Goal: Task Accomplishment & Management: Manage account settings

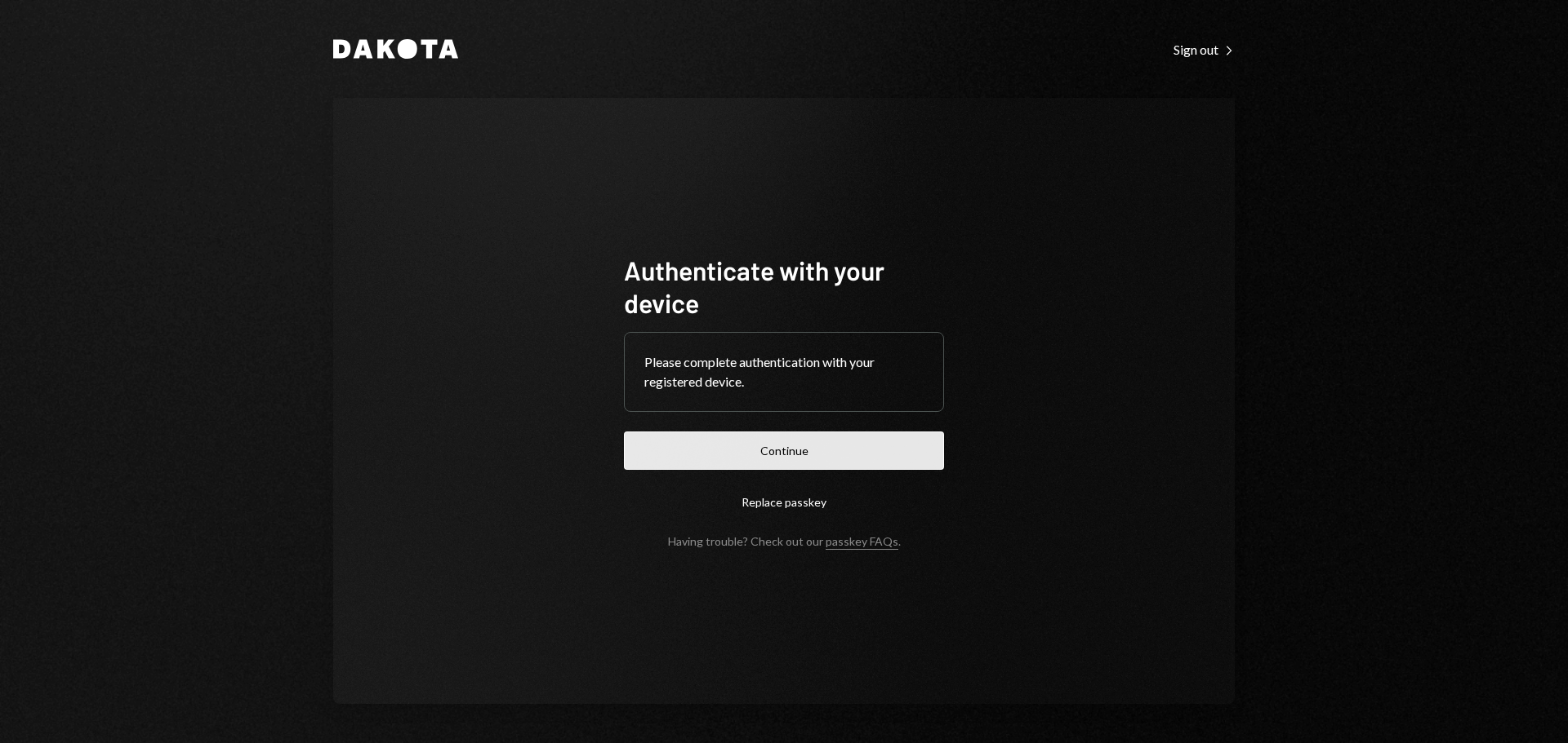
click at [779, 450] on button "Continue" at bounding box center [784, 451] width 320 height 39
click at [819, 452] on button "Continue" at bounding box center [784, 451] width 320 height 39
click at [752, 446] on button "Continue" at bounding box center [784, 451] width 320 height 39
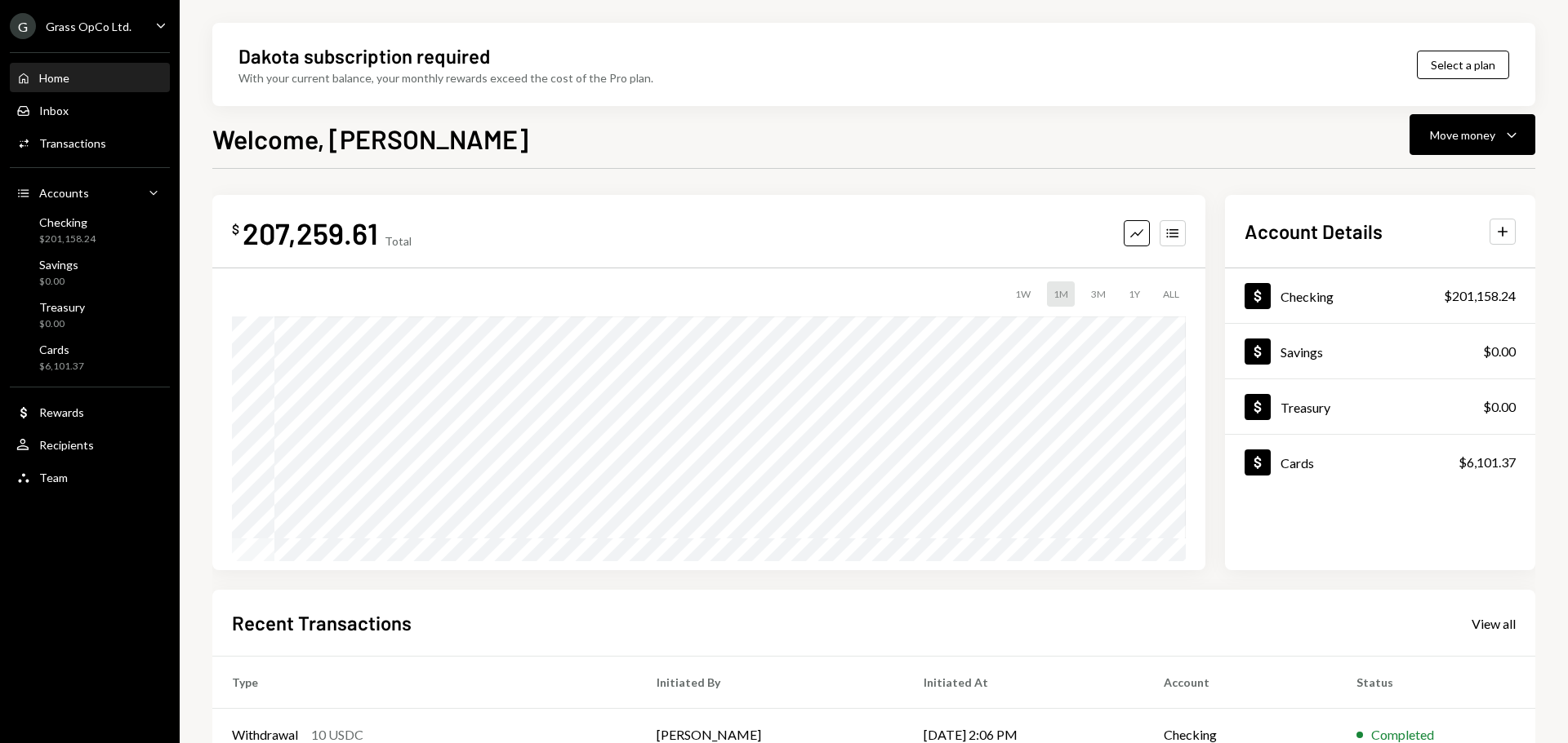
scroll to position [163, 0]
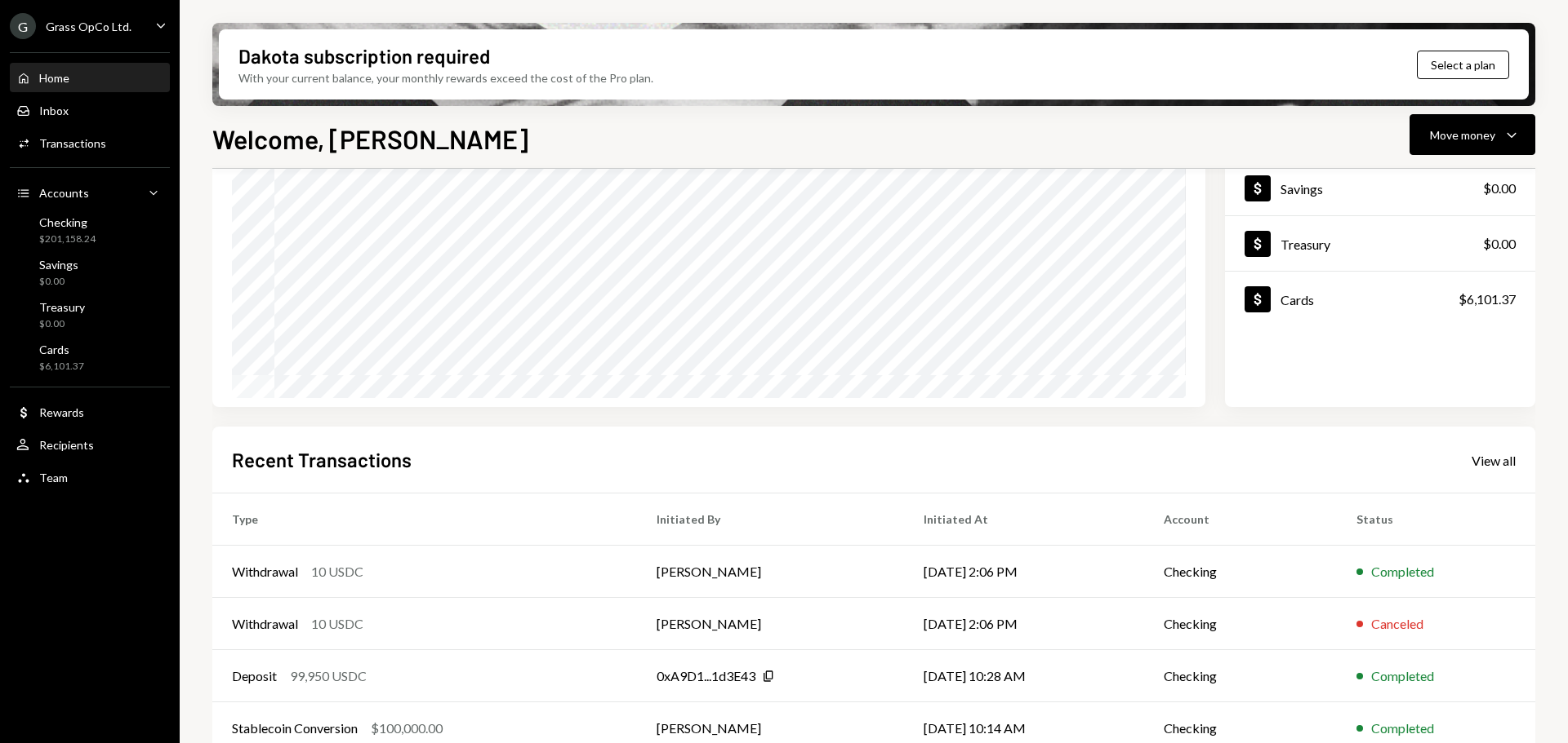
click at [78, 27] on div "Grass OpCo Ltd." at bounding box center [88, 26] width 86 height 13
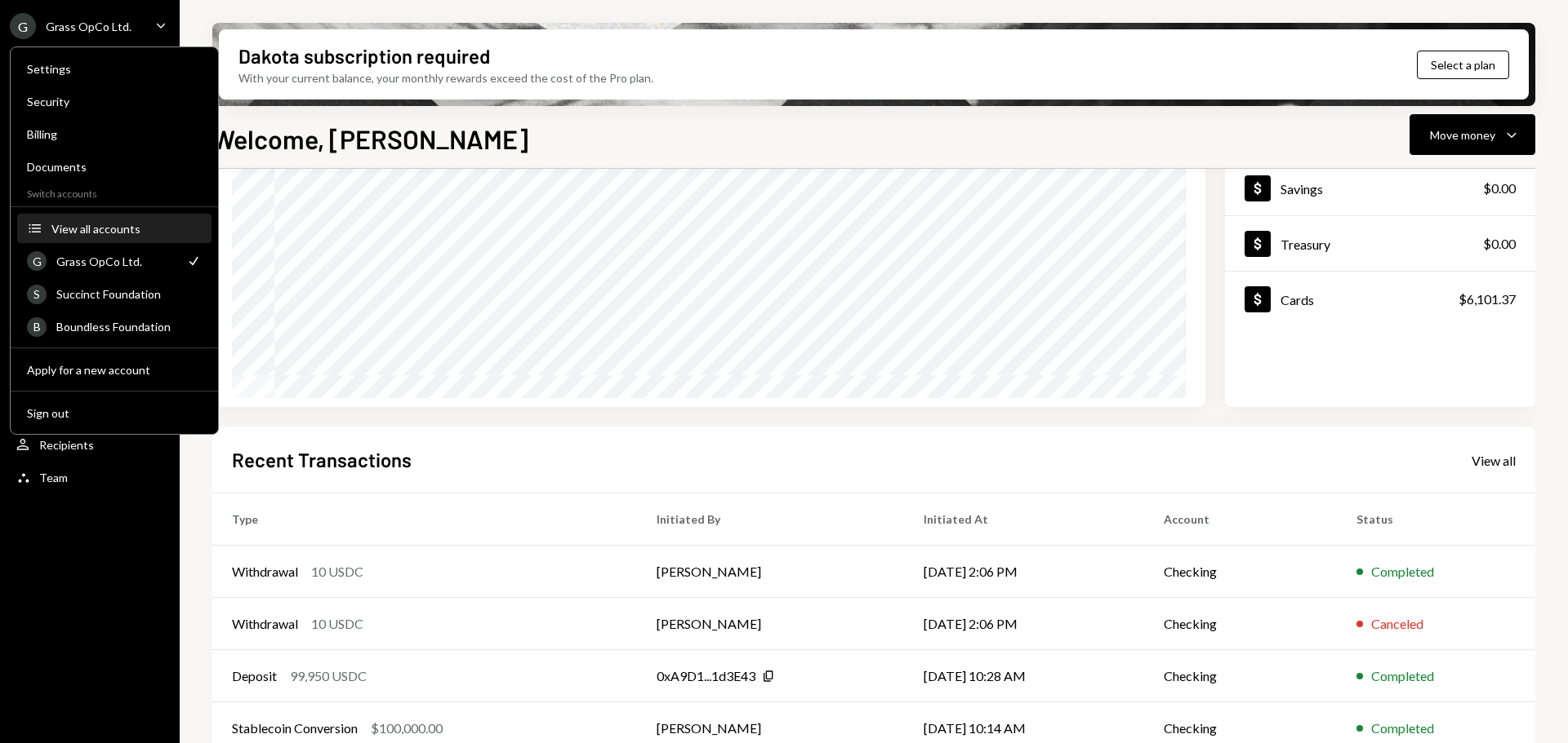
click at [113, 234] on div "View all accounts" at bounding box center [126, 228] width 150 height 13
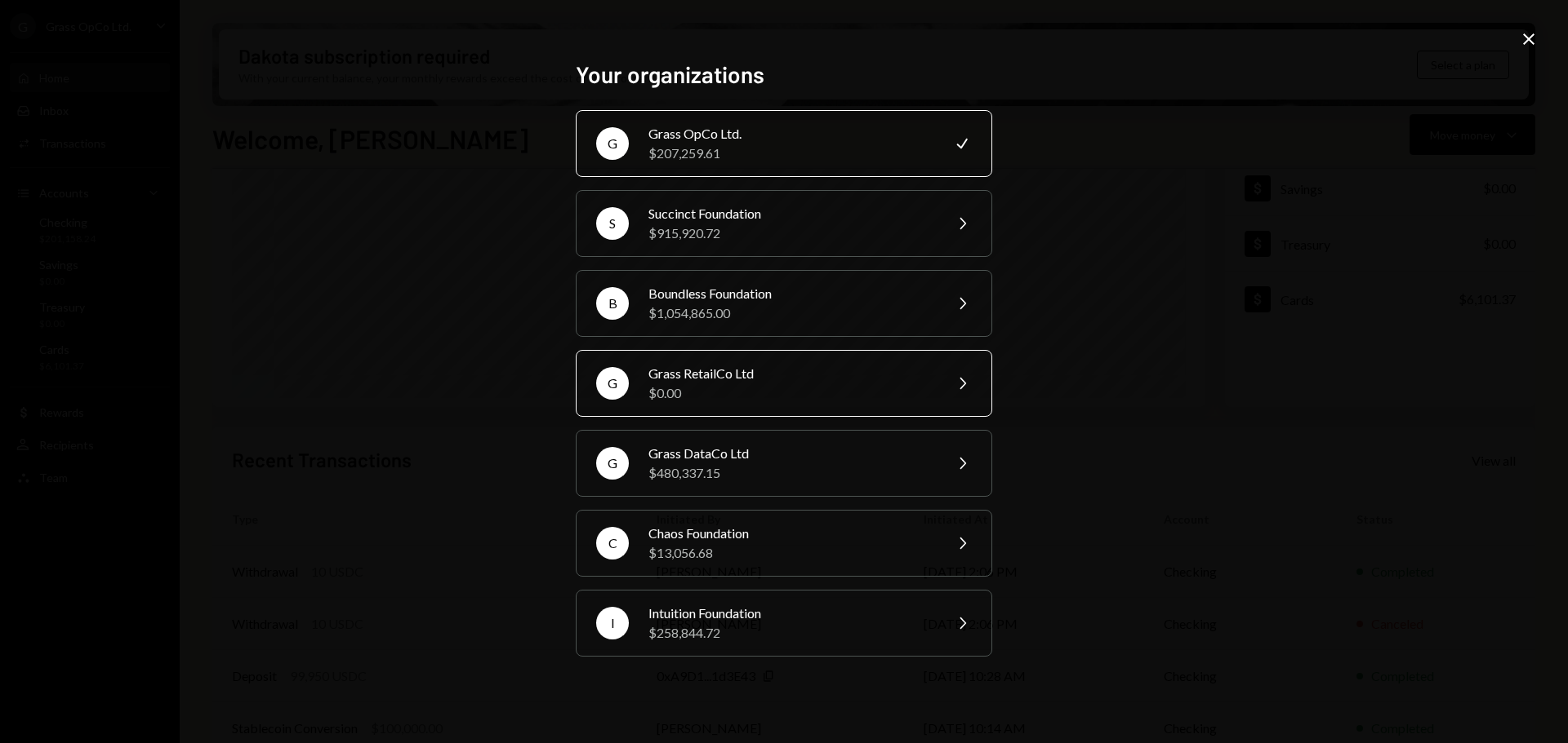
click at [707, 398] on div "$0.00" at bounding box center [790, 393] width 284 height 20
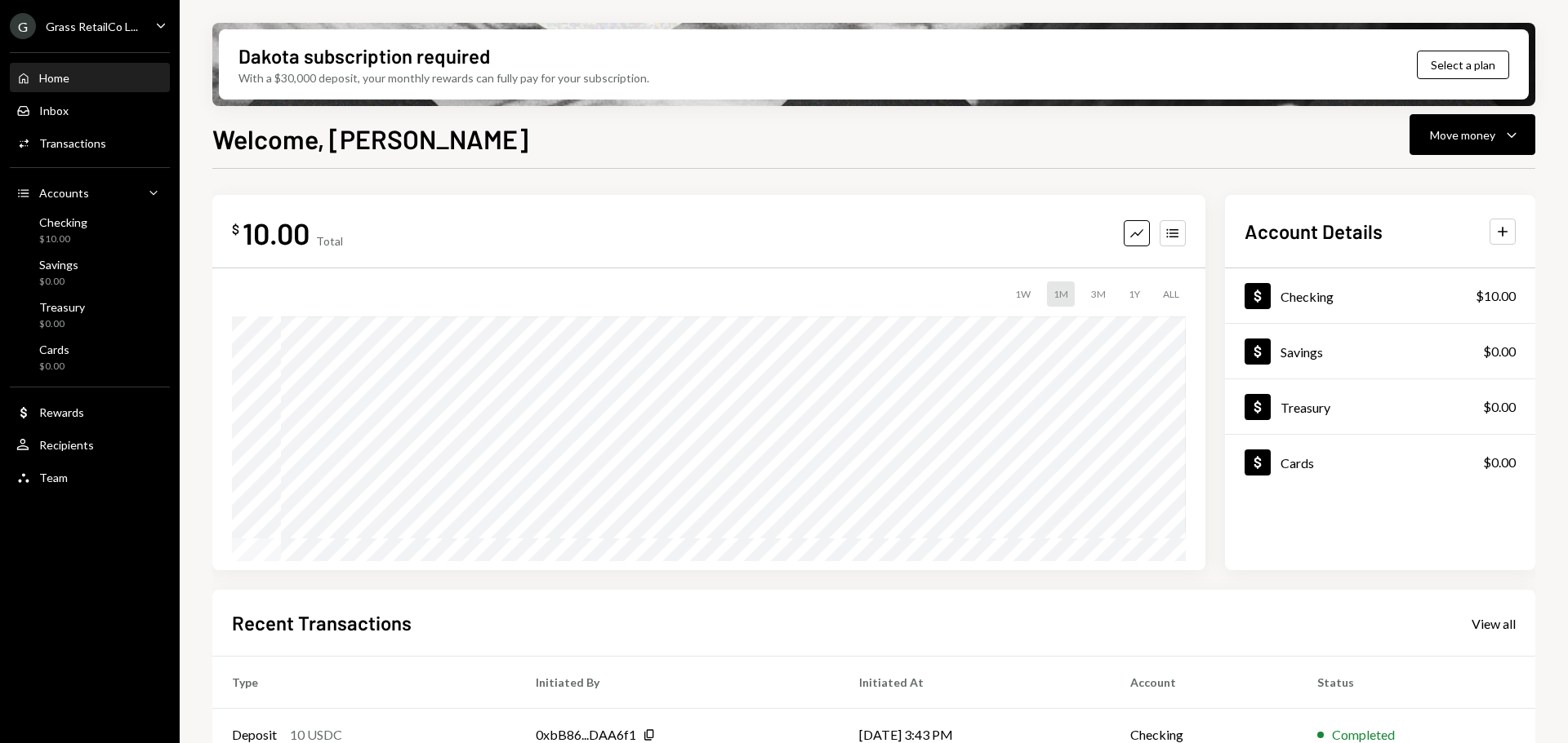
click at [102, 30] on div "Grass RetailCo L..." at bounding box center [92, 26] width 93 height 13
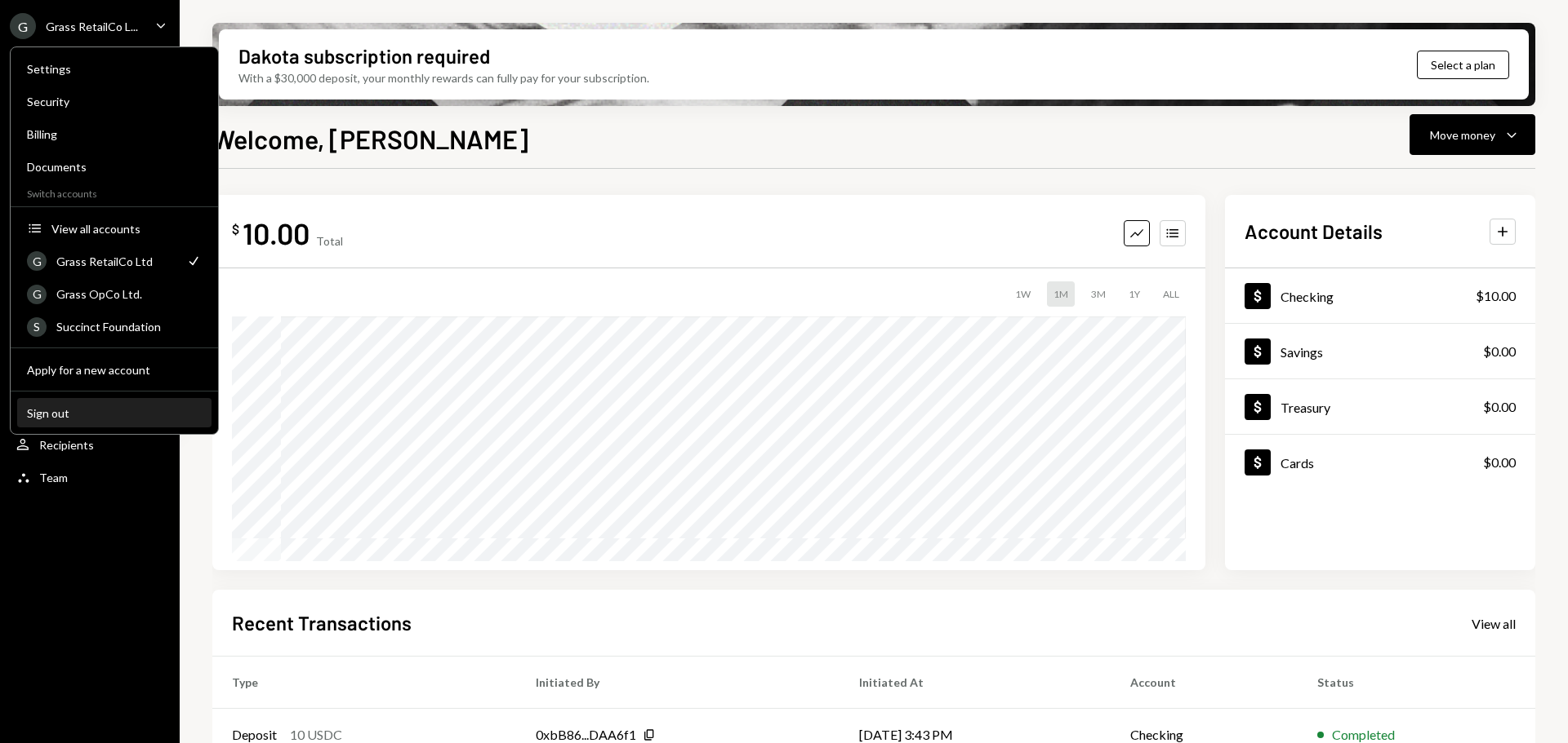
click at [100, 407] on div "Sign out" at bounding box center [114, 413] width 175 height 13
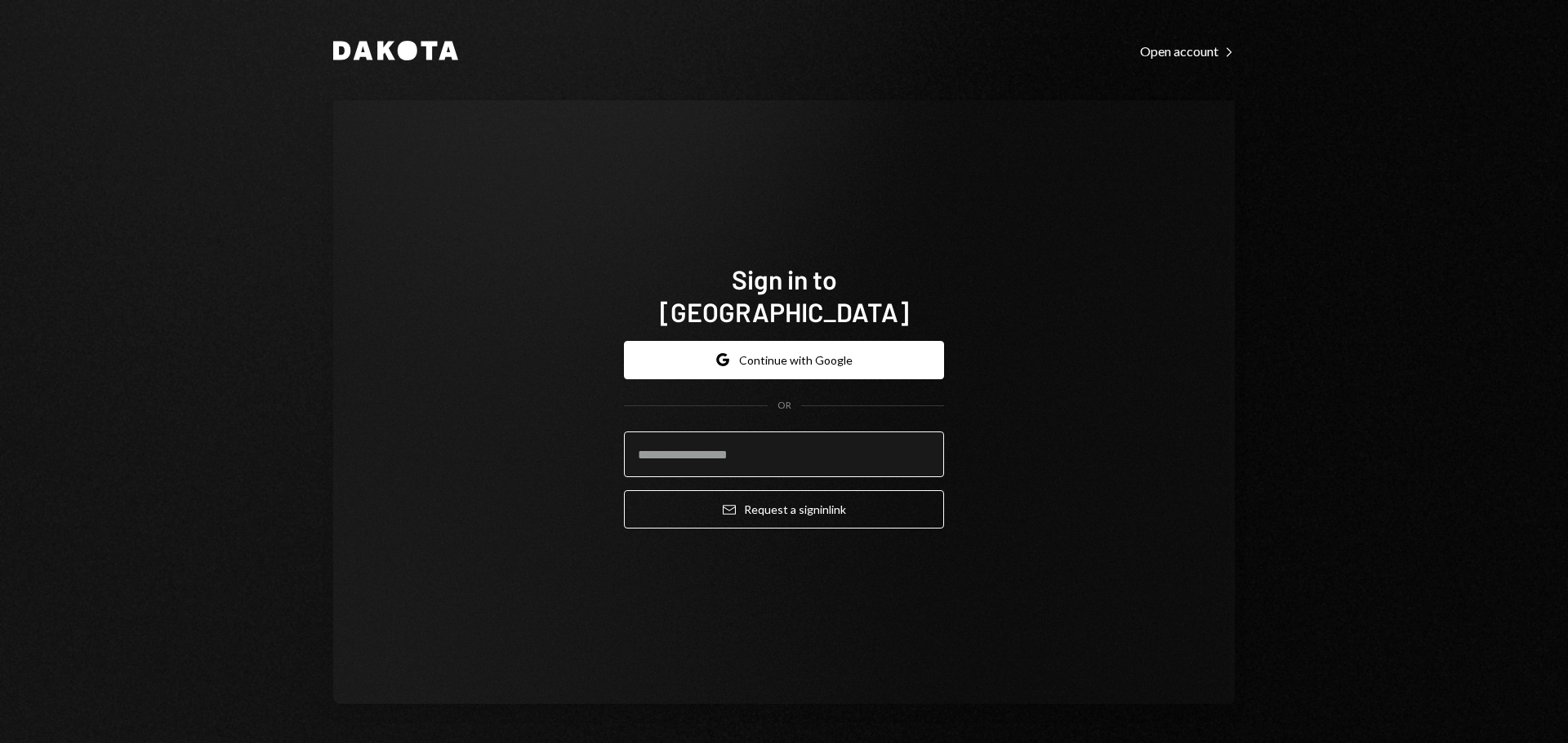
click at [707, 443] on input "email" at bounding box center [784, 454] width 320 height 46
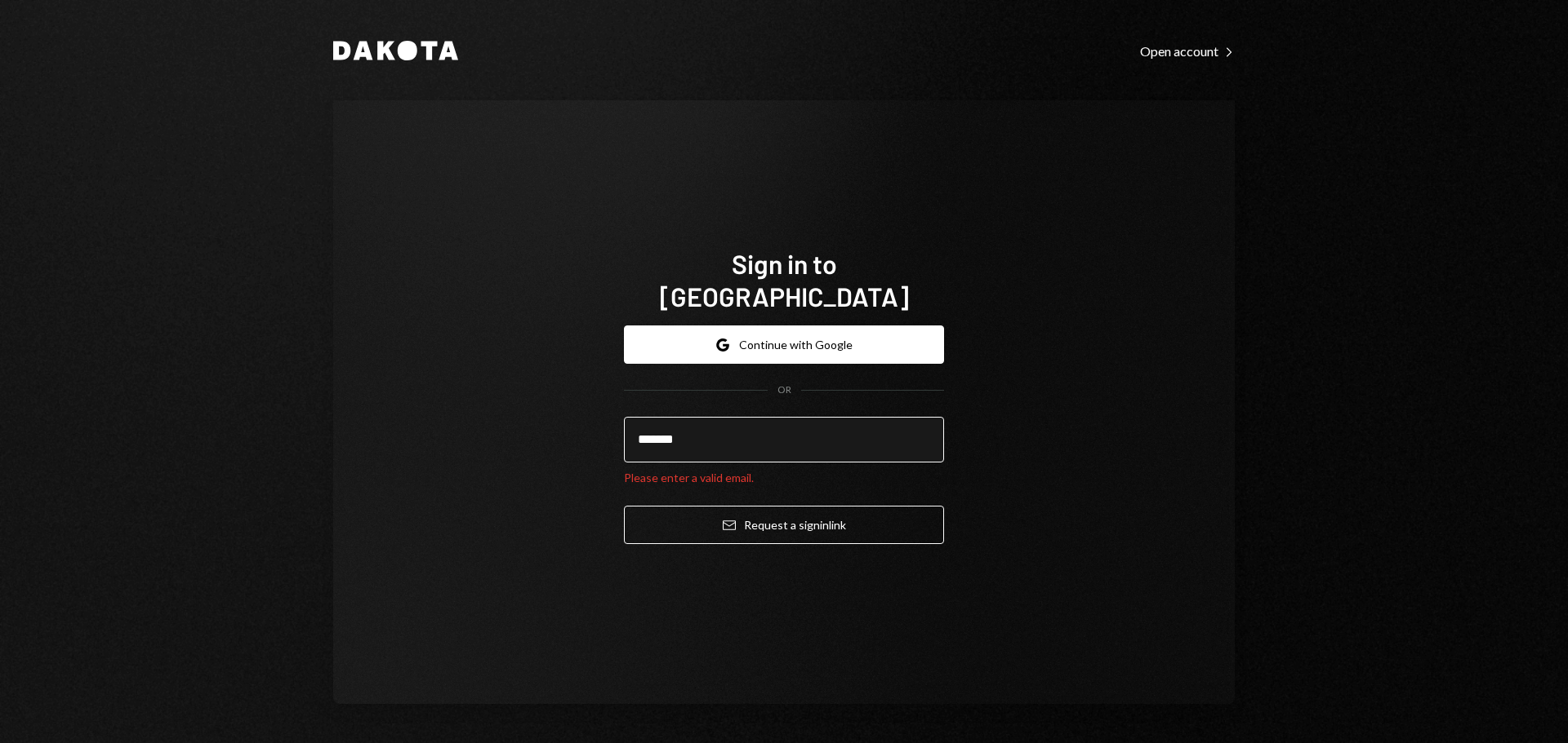
type input "**********"
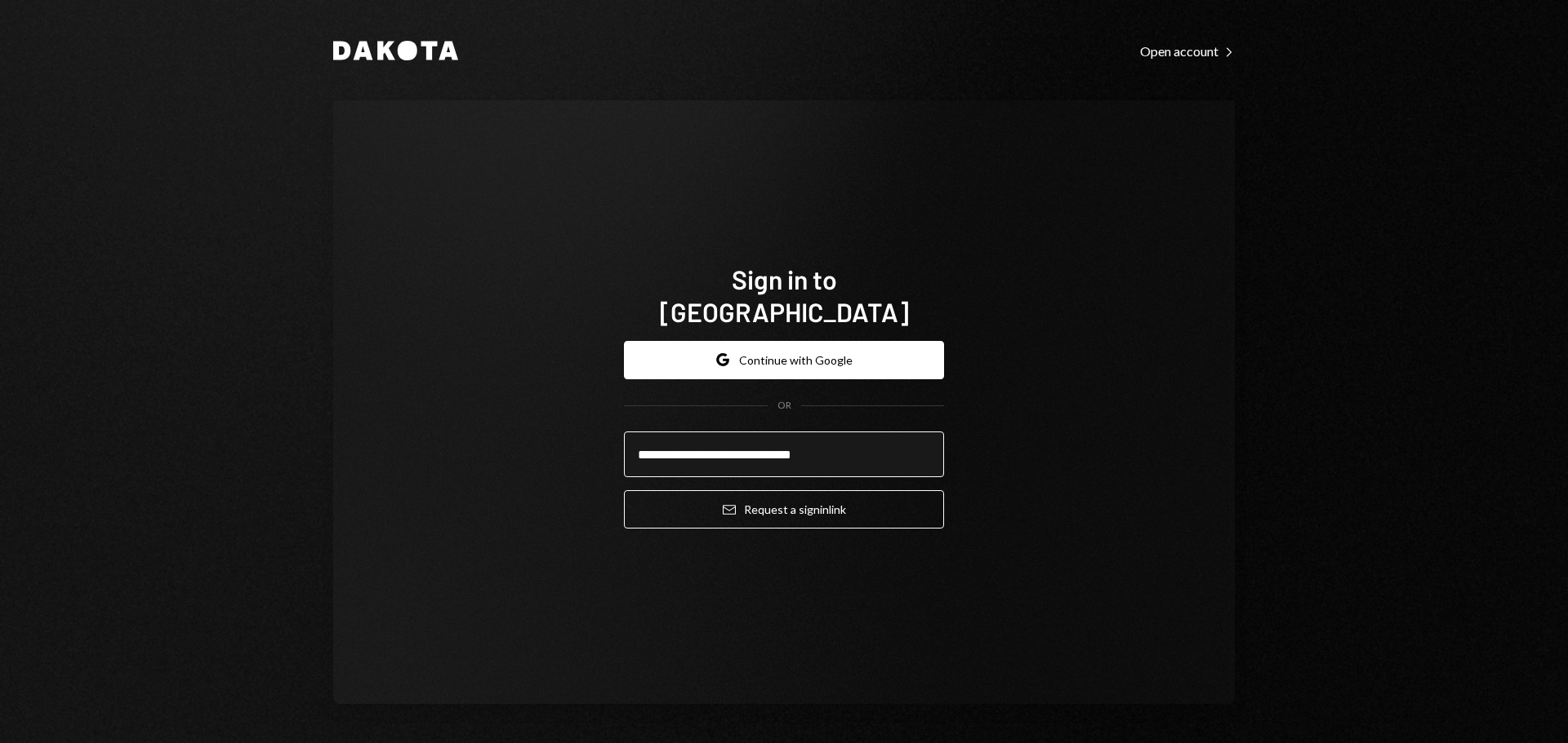
click at [624, 490] on button "Email Request a sign in link" at bounding box center [784, 509] width 320 height 39
